Goal: Task Accomplishment & Management: Manage account settings

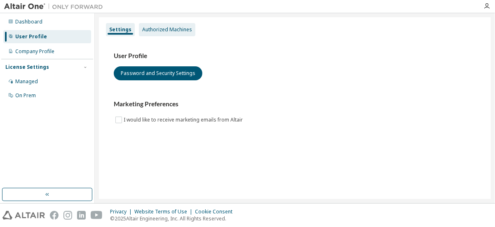
click at [159, 28] on div "Authorized Machines" at bounding box center [167, 29] width 50 height 7
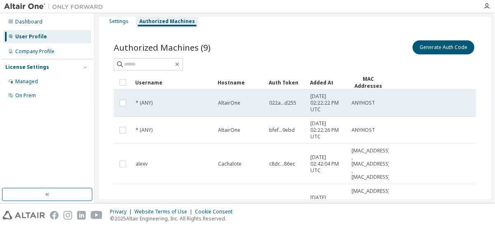
scroll to position [6, 0]
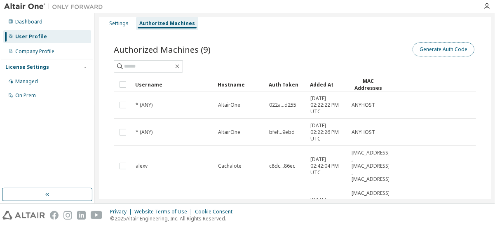
click at [419, 49] on button "Generate Auth Code" at bounding box center [444, 49] width 62 height 14
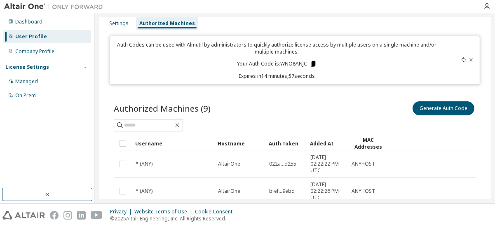
click at [311, 64] on icon at bounding box center [313, 64] width 5 height 6
